Goal: Task Accomplishment & Management: Use online tool/utility

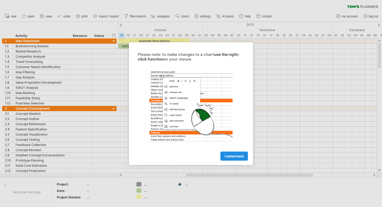
click at [231, 154] on link "I understand" at bounding box center [234, 155] width 28 height 9
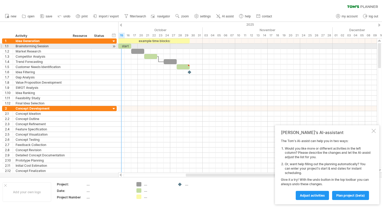
click at [124, 45] on div "start" at bounding box center [124, 46] width 13 height 5
click at [130, 46] on div "*****" at bounding box center [124, 46] width 13 height 5
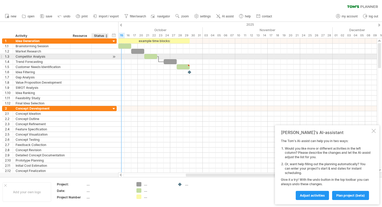
click at [114, 57] on div at bounding box center [113, 56] width 5 height 5
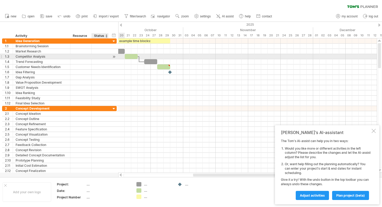
click at [115, 57] on div at bounding box center [113, 56] width 5 height 5
click at [46, 55] on div "Competitor Analysis" at bounding box center [42, 56] width 52 height 5
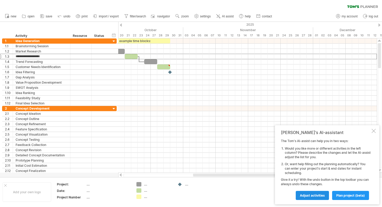
click at [322, 197] on span "Adjust activities" at bounding box center [312, 196] width 25 height 4
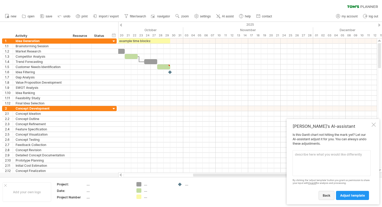
click at [329, 195] on span "back" at bounding box center [327, 196] width 8 height 4
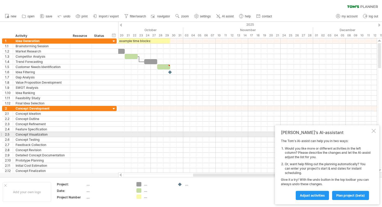
click at [374, 132] on div at bounding box center [374, 131] width 4 height 4
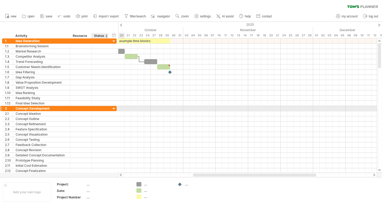
click at [115, 108] on div at bounding box center [113, 109] width 5 height 5
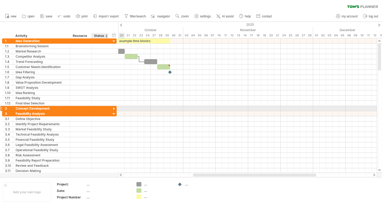
click at [115, 108] on div at bounding box center [113, 109] width 5 height 5
